Goal: Contribute content: Add original content to the website for others to see

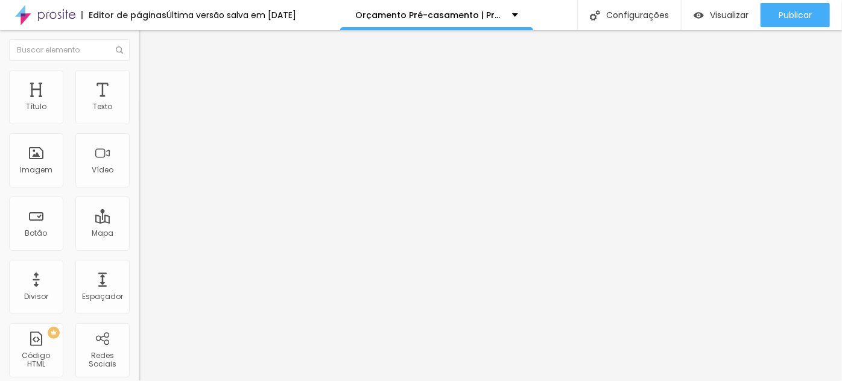
click at [147, 128] on div "Dados para contrato Pré-casamento" at bounding box center [208, 118] width 123 height 22
click at [139, 122] on img at bounding box center [142, 125] width 7 height 7
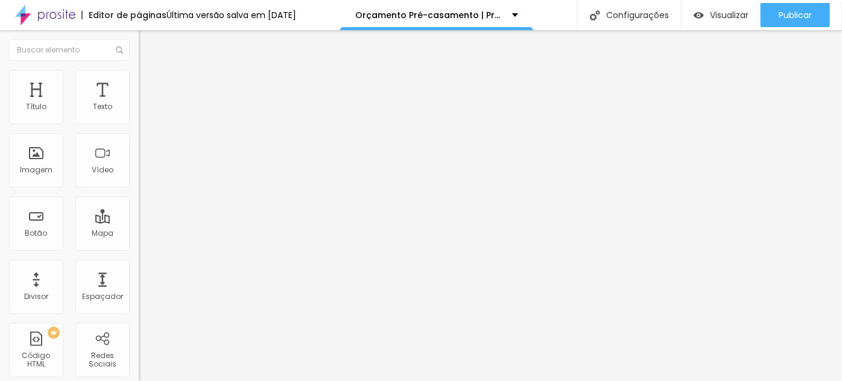
drag, startPoint x: 301, startPoint y: 250, endPoint x: 307, endPoint y: 253, distance: 6.7
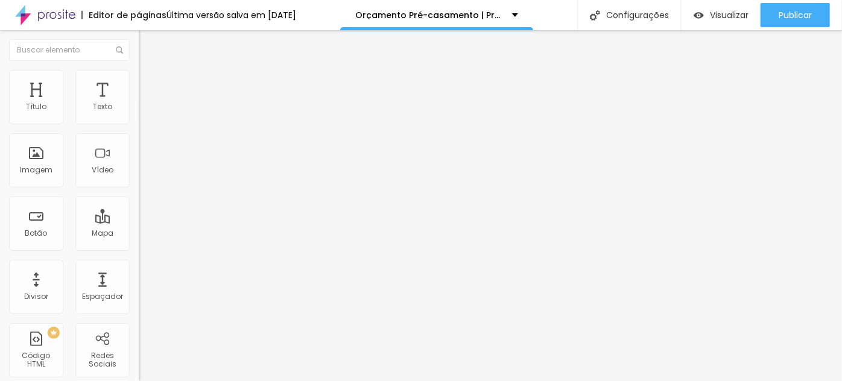
type input "Seu endereço residencial completo com CEP:"
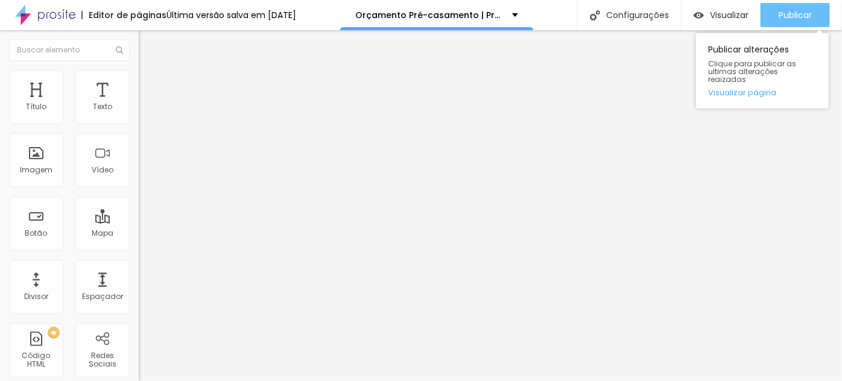
click at [821, 21] on button "Publicar" at bounding box center [794, 15] width 69 height 24
